Goal: Task Accomplishment & Management: Manage account settings

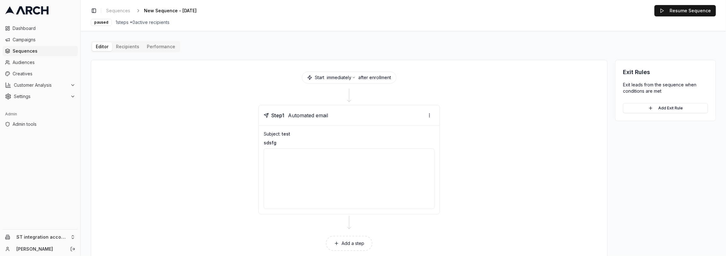
click at [132, 48] on div "Editor Recipients Performance Start immediately after enrollment Step 1 Automat…" at bounding box center [403, 152] width 625 height 222
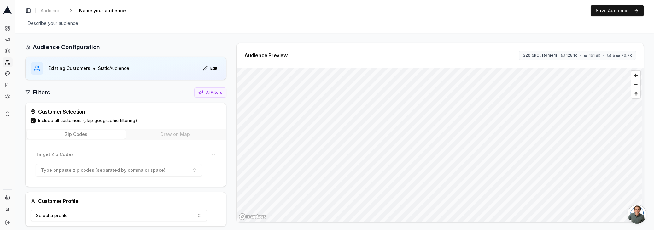
scroll to position [160, 0]
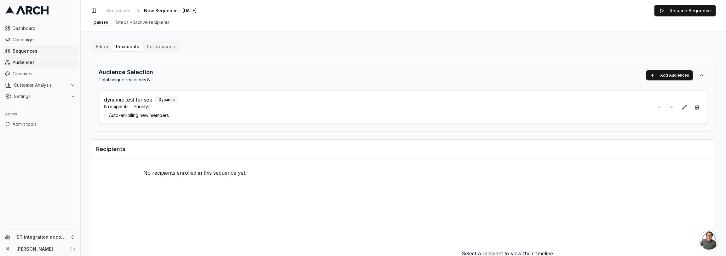
click at [44, 62] on span "Audiences" at bounding box center [44, 62] width 63 height 6
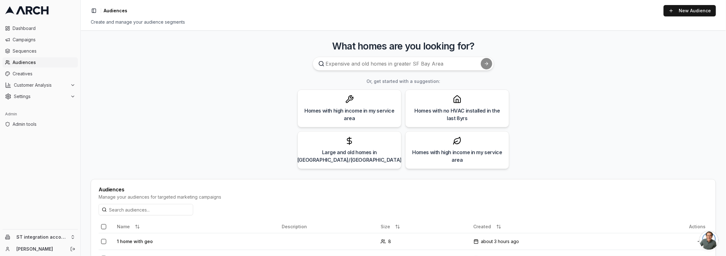
scroll to position [43, 0]
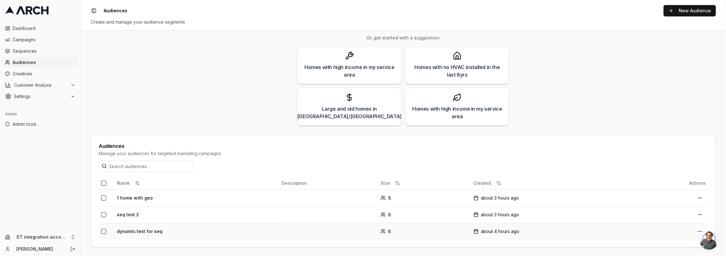
click at [148, 230] on td "dynamic test for seq" at bounding box center [196, 231] width 165 height 17
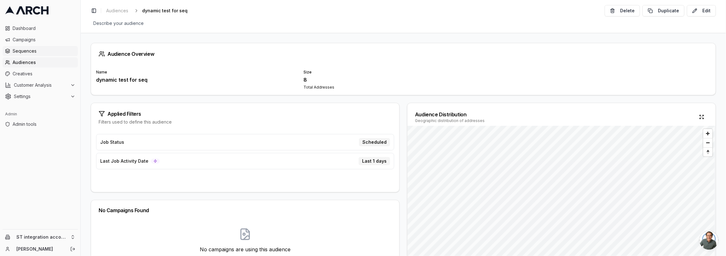
click at [36, 48] on span "Sequences" at bounding box center [44, 51] width 63 height 6
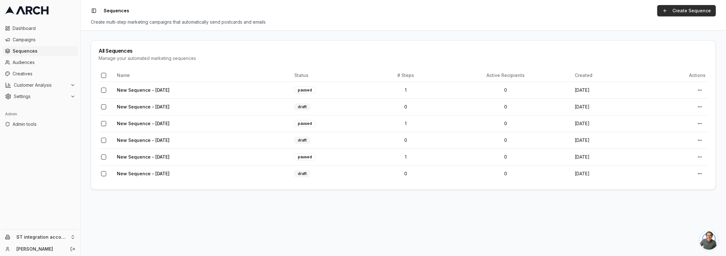
click at [672, 9] on link "Create Sequence" at bounding box center [686, 10] width 59 height 11
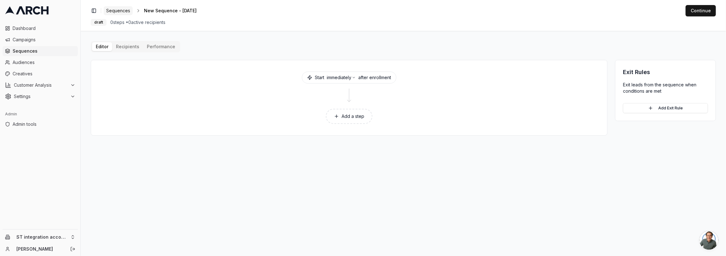
click at [118, 7] on link "Sequences" at bounding box center [118, 10] width 29 height 9
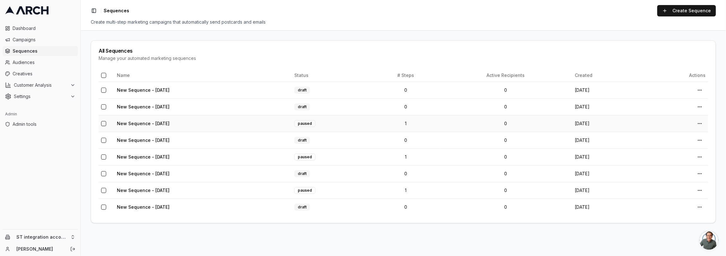
click at [198, 118] on td "New Sequence - [DATE]" at bounding box center [202, 123] width 177 height 17
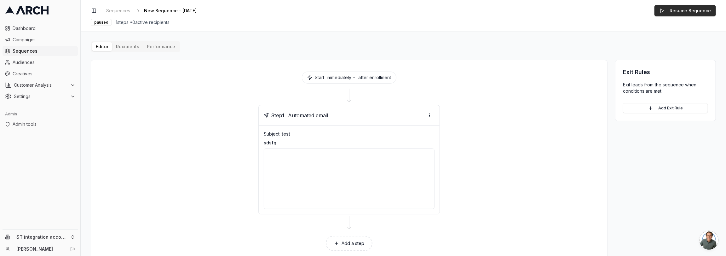
click at [687, 11] on button "Resume Sequence" at bounding box center [684, 10] width 61 height 11
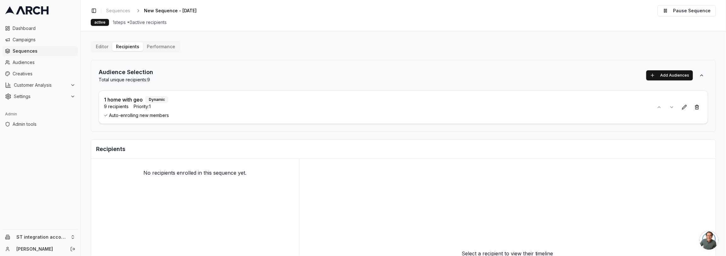
click at [316, 87] on div "Audience Selection Total unique recipients: 9 Add Audiences 1 home with geo Dyn…" at bounding box center [403, 96] width 625 height 72
